Goal: Task Accomplishment & Management: Manage account settings

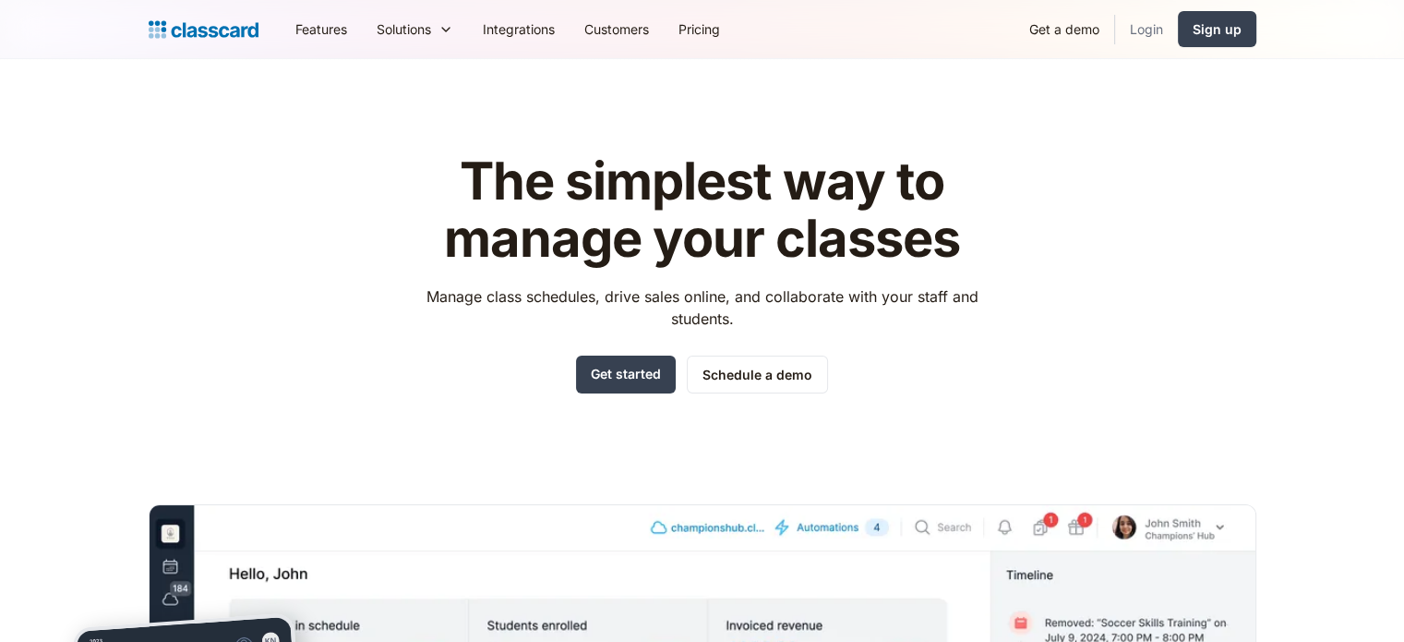
click at [1151, 24] on link "Login" at bounding box center [1146, 29] width 63 height 42
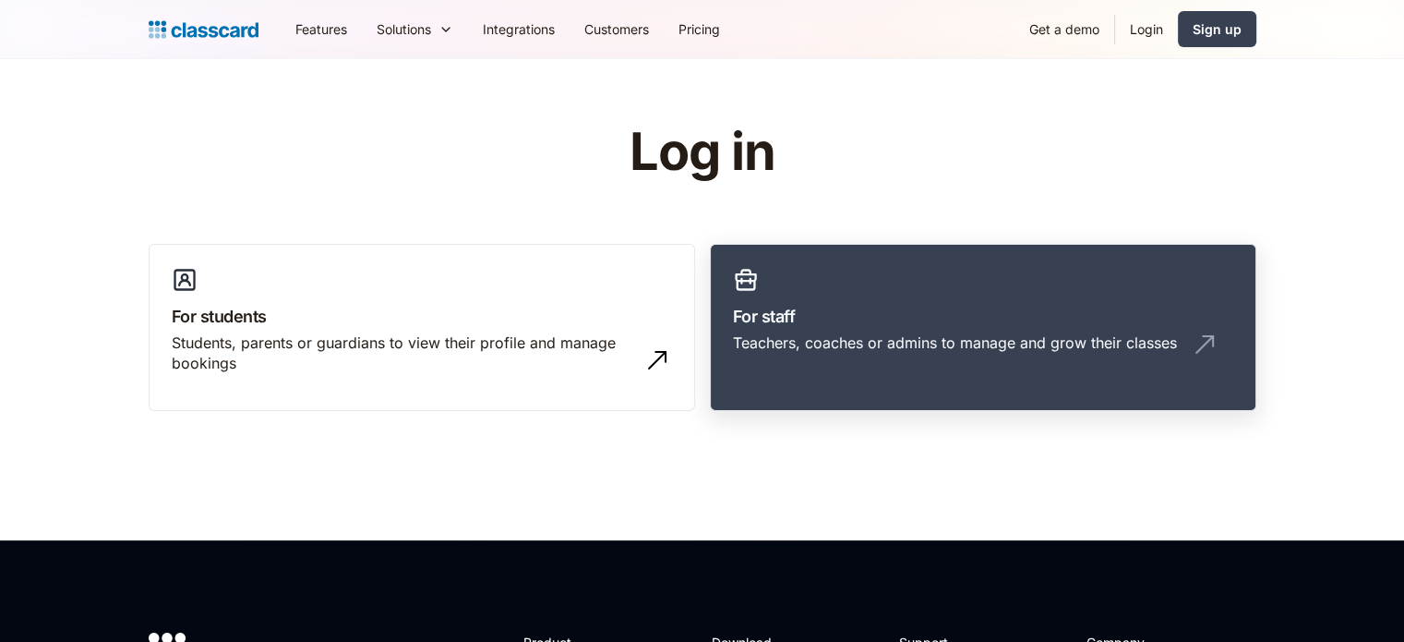
click at [990, 276] on link "For staff Teachers, coaches or admins to manage and grow their classes" at bounding box center [983, 328] width 547 height 168
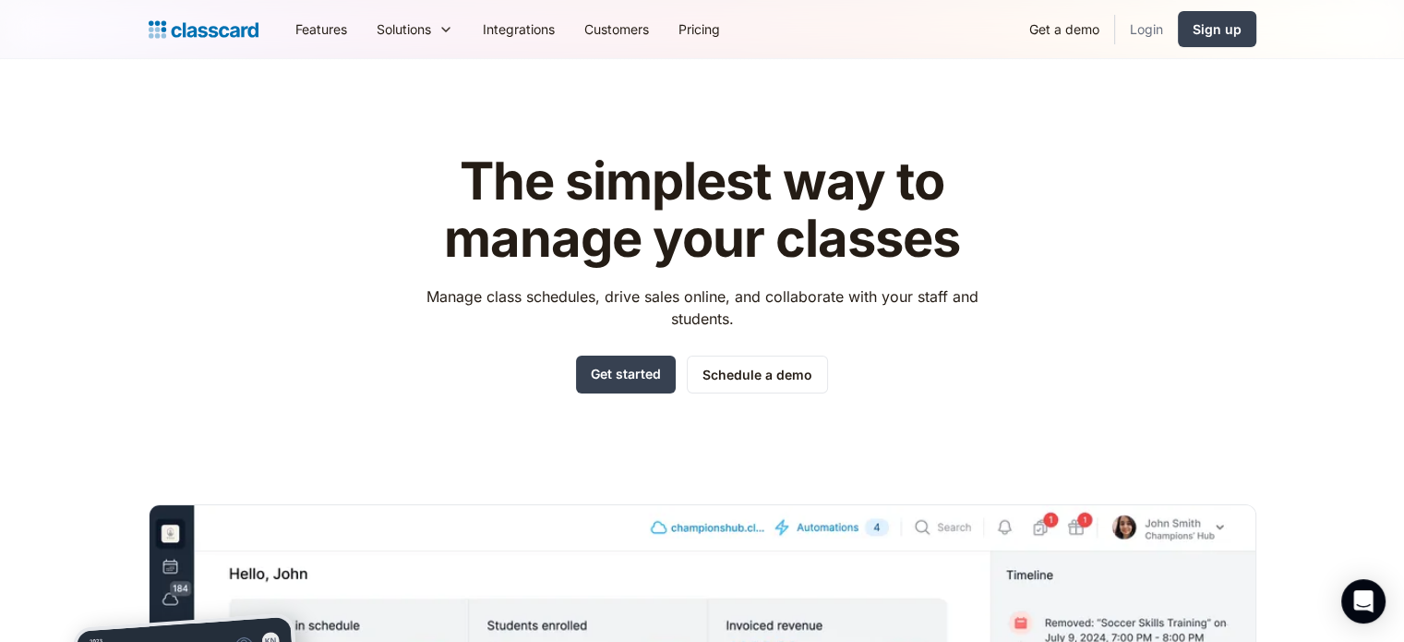
click at [1153, 18] on link "Login" at bounding box center [1146, 29] width 63 height 42
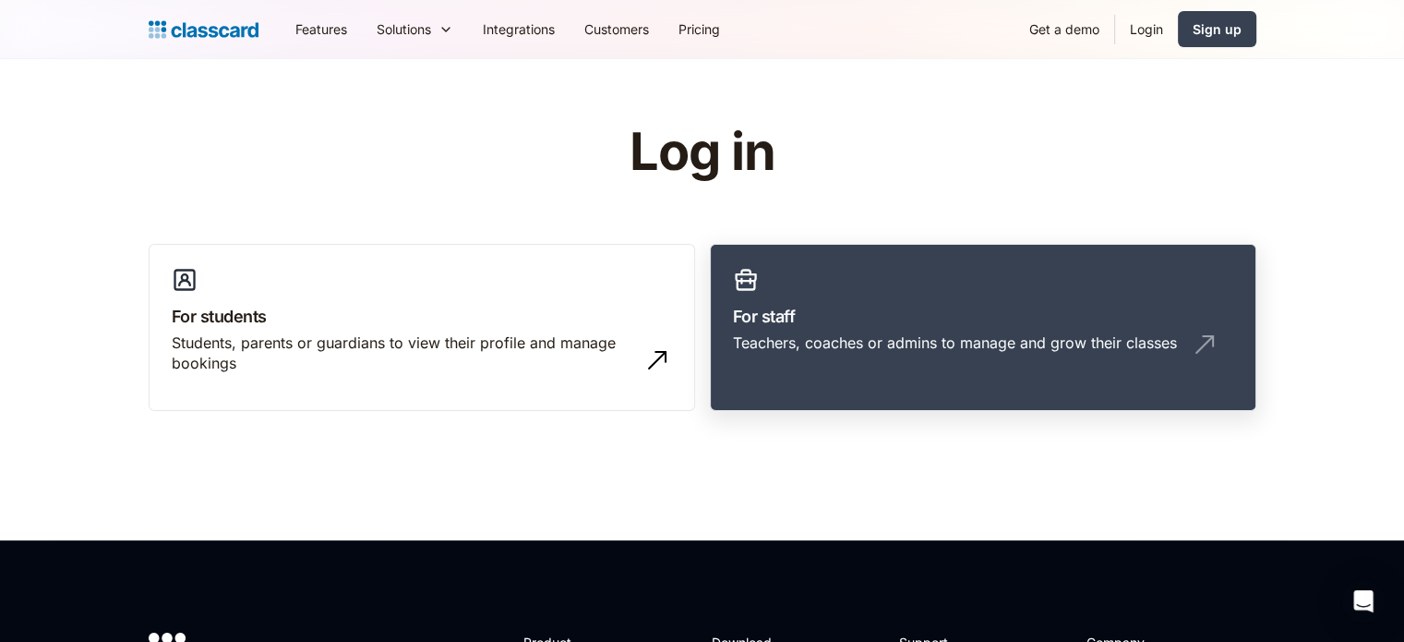
click at [890, 323] on h3 "For staff" at bounding box center [983, 316] width 500 height 25
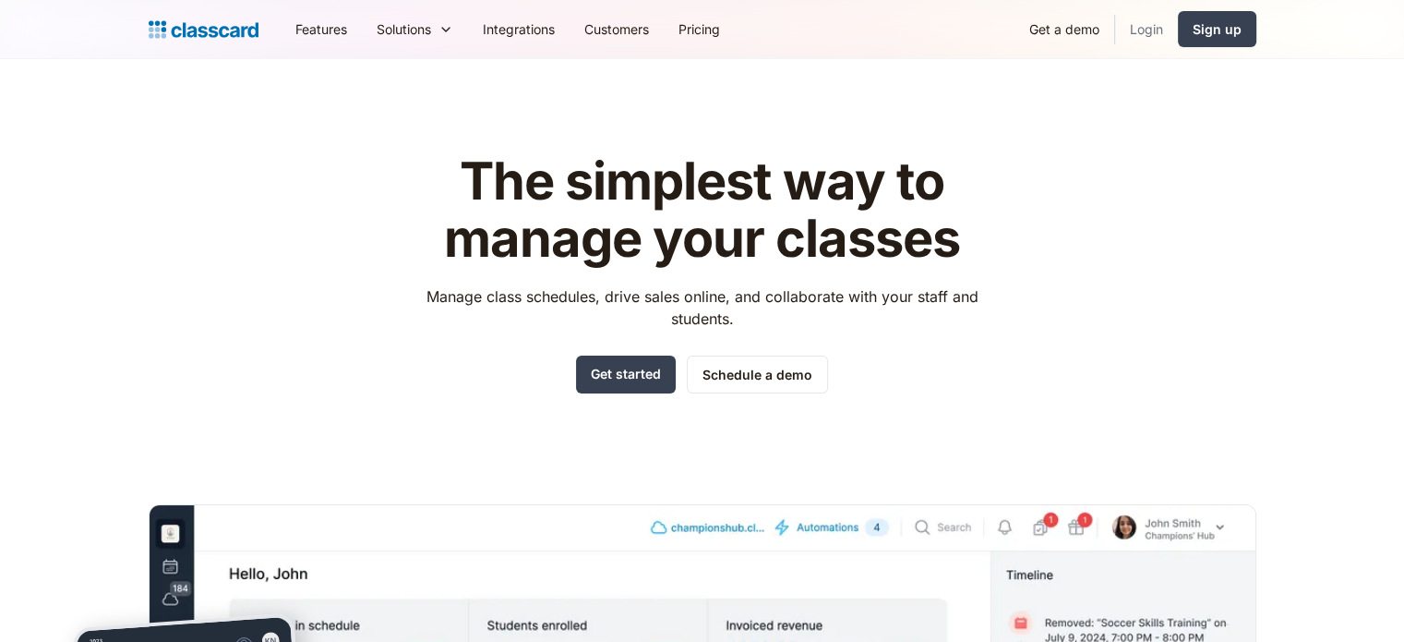
click at [1135, 36] on link "Login" at bounding box center [1146, 29] width 63 height 42
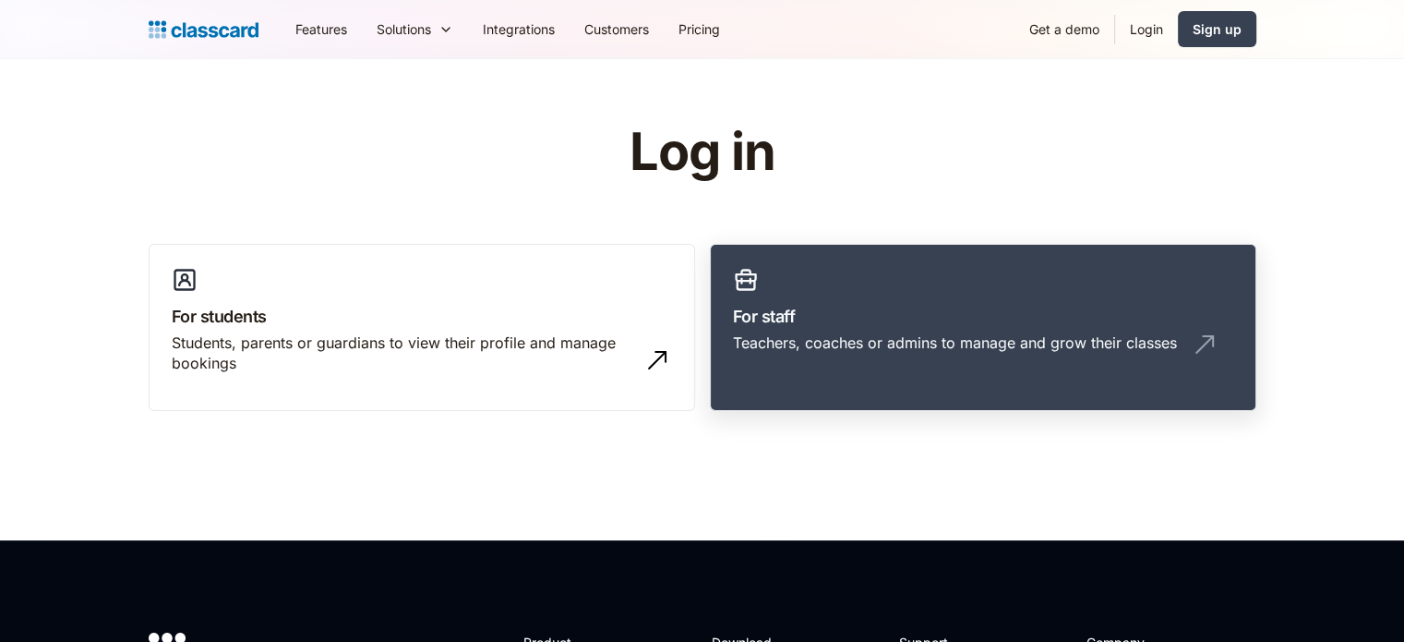
click at [992, 273] on link "For staff Teachers, coaches or admins to manage and grow their classes" at bounding box center [983, 328] width 547 height 168
